Goal: Task Accomplishment & Management: Use online tool/utility

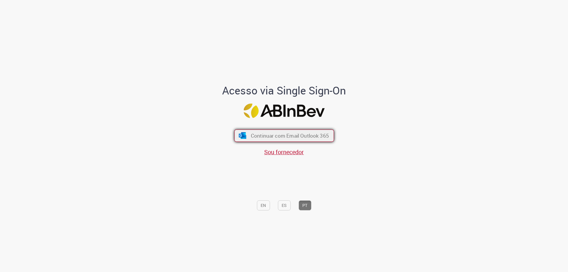
click at [262, 135] on span "Continuar com Email Outlook 365" at bounding box center [289, 135] width 78 height 7
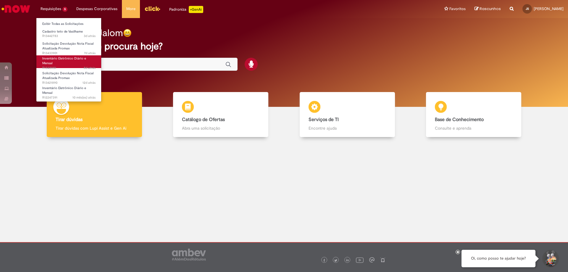
click at [48, 68] on span "8d atrás 8 dias atrás R13431151" at bounding box center [68, 68] width 53 height 5
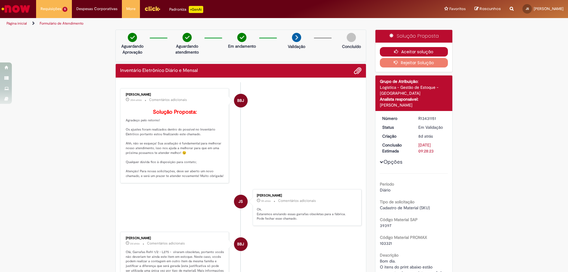
click at [394, 49] on icon "button" at bounding box center [397, 51] width 7 height 4
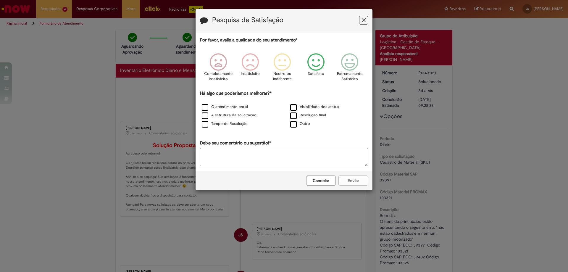
click at [315, 64] on icon "Feedback" at bounding box center [316, 62] width 22 height 18
click at [206, 124] on label "Tempo de Resolução" at bounding box center [225, 124] width 46 height 6
click at [359, 178] on button "Enviar" at bounding box center [353, 180] width 30 height 10
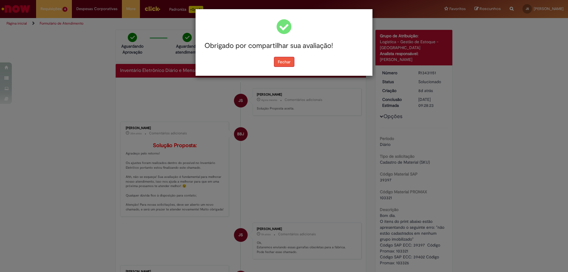
click at [291, 63] on button "Fechar" at bounding box center [284, 62] width 20 height 10
